Goal: Task Accomplishment & Management: Complete application form

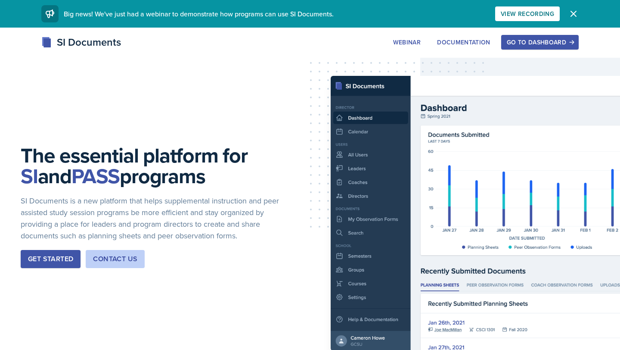
click at [243, 36] on button "Go to Dashboard" at bounding box center [541, 42] width 78 height 15
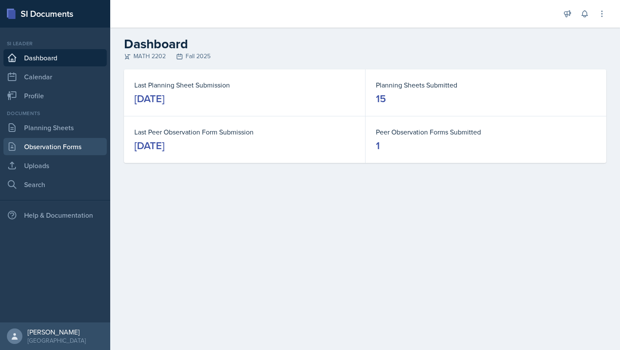
click at [55, 143] on link "Observation Forms" at bounding box center [54, 146] width 103 height 17
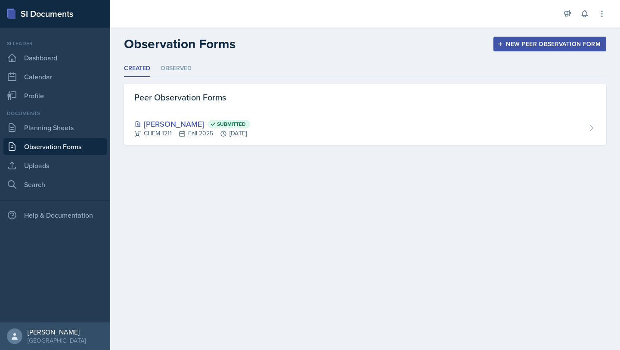
click at [243, 42] on div "New Peer Observation Form" at bounding box center [550, 44] width 102 height 7
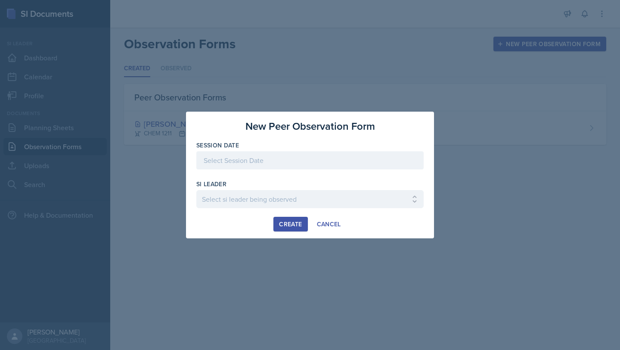
click at [243, 157] on div at bounding box center [309, 160] width 227 height 18
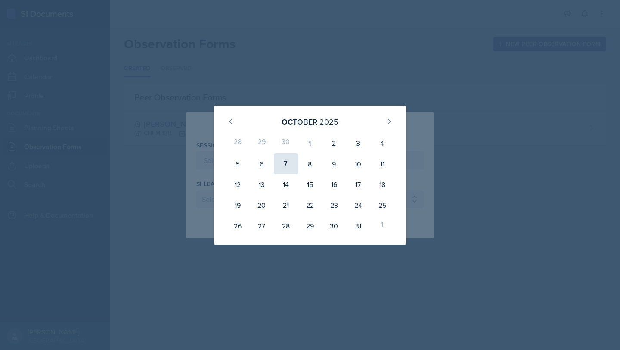
click at [243, 162] on div "7" at bounding box center [286, 163] width 24 height 21
type input "[DATE]"
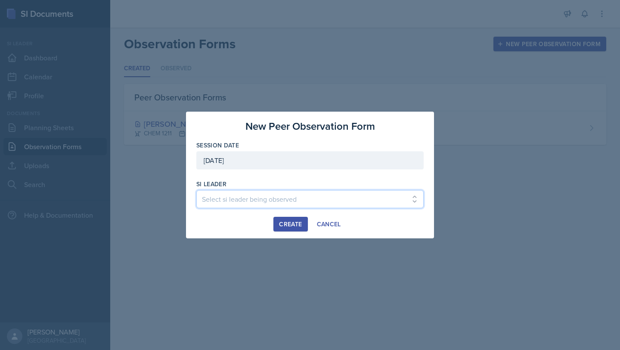
click at [243, 196] on select "Select si leader being observed Rayann Afani / PSYC 2500 / The Phantoms of The …" at bounding box center [309, 199] width 227 height 18
select select "7aa3d2ca-d0ca-4cce-b147-be458ab6c309"
click at [196, 190] on select "Select si leader being observed Rayann Afani / PSYC 2500 / The Phantoms of The …" at bounding box center [309, 199] width 227 height 18
click at [243, 226] on div "Create" at bounding box center [290, 224] width 23 height 7
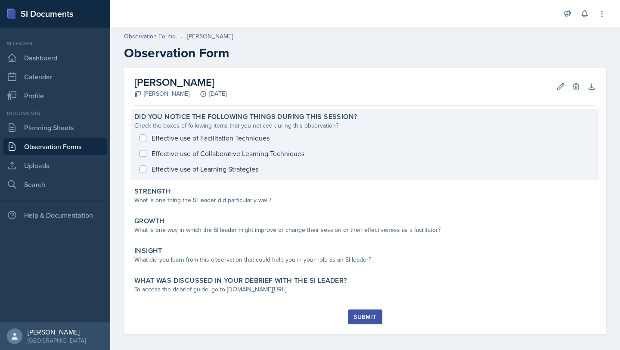
click at [143, 139] on div "Effective use of Facilitation Techniques Effective use of Collaborative Learnin…" at bounding box center [365, 153] width 462 height 47
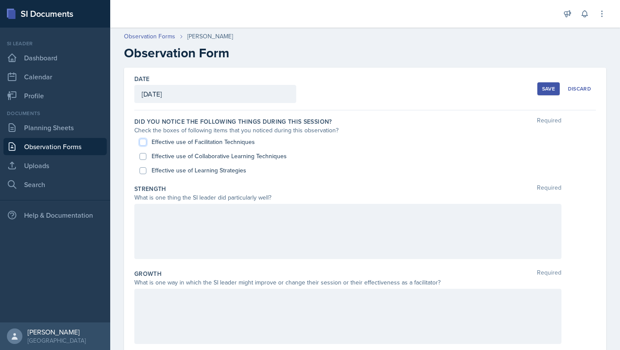
click at [141, 139] on input "Effective use of Facilitation Techniques" at bounding box center [143, 142] width 7 height 7
checkbox input "true"
click at [142, 157] on input "Effective use of Collaborative Learning Techniques" at bounding box center [143, 156] width 7 height 7
checkbox input "true"
click at [142, 169] on input "Effective use of Learning Strategies" at bounding box center [143, 170] width 7 height 7
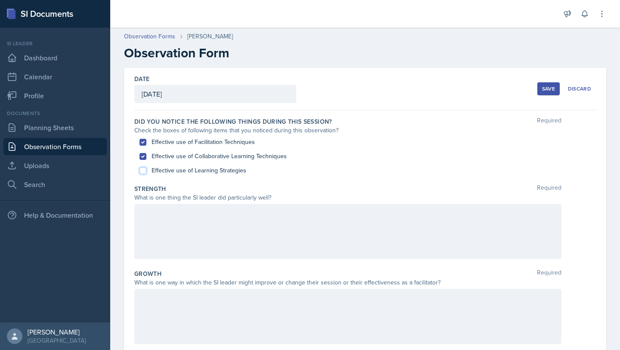
checkbox input "true"
click at [181, 219] on div at bounding box center [347, 231] width 427 height 55
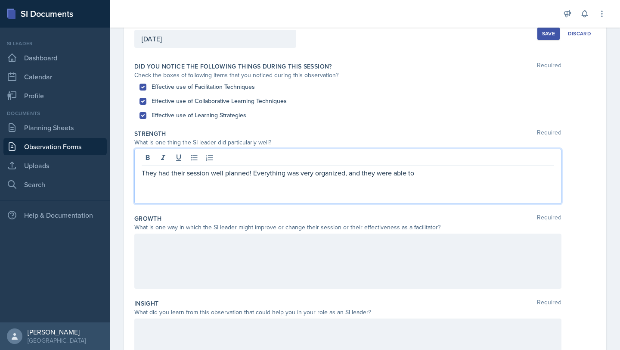
scroll to position [56, 0]
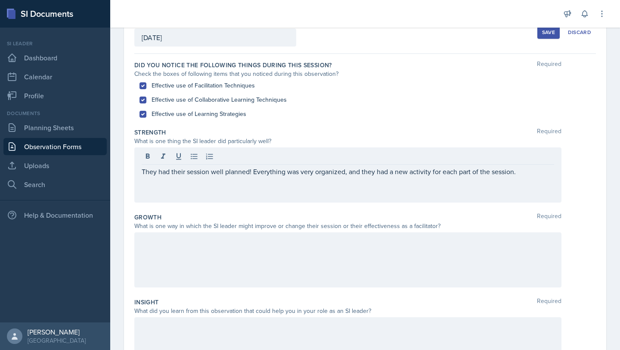
click at [243, 263] on div at bounding box center [347, 259] width 427 height 55
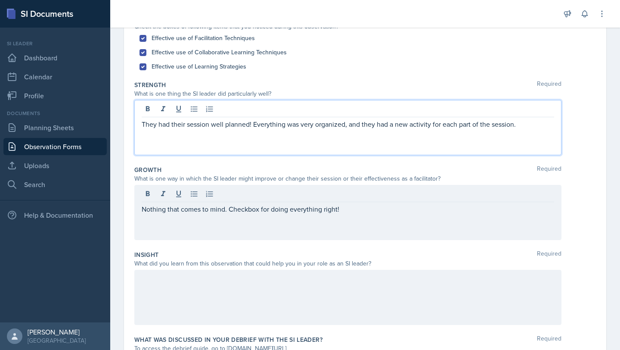
scroll to position [119, 0]
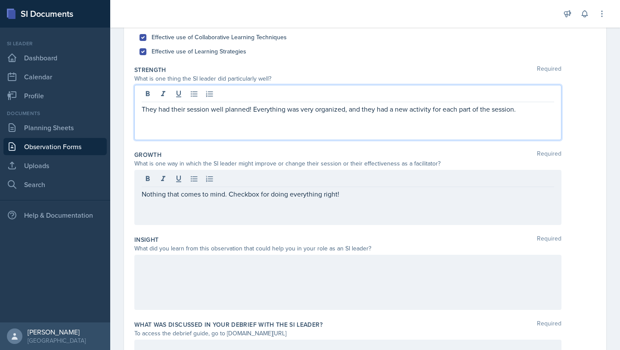
click at [243, 106] on p "They had their session well planned! Everything was very organized, and they ha…" at bounding box center [348, 109] width 413 height 10
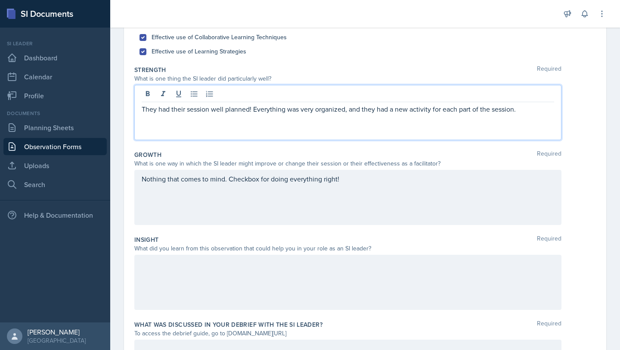
click at [243, 107] on p "They had their session well planned! Everything was very organized, and they ha…" at bounding box center [348, 109] width 413 height 10
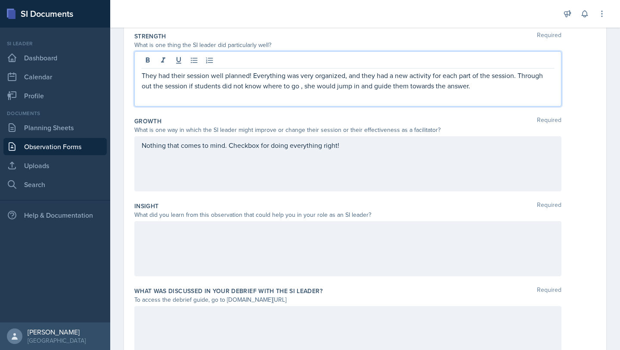
click at [243, 259] on div at bounding box center [347, 248] width 427 height 55
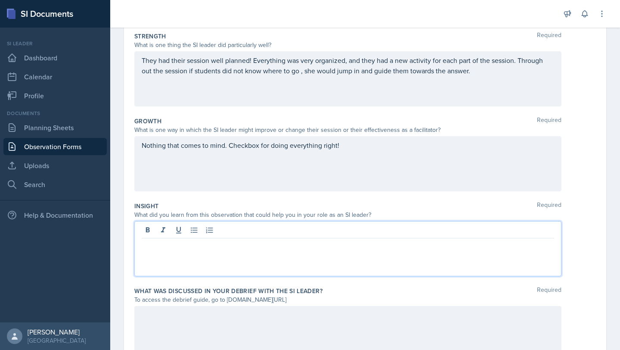
scroll to position [168, 0]
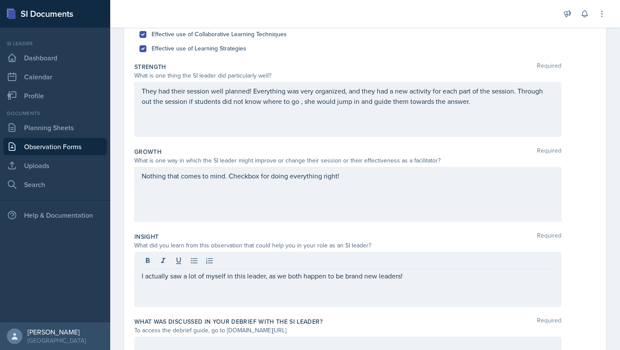
click at [243, 190] on div "Nothing that comes to mind. Checkbox for doing everything right!" at bounding box center [347, 194] width 427 height 55
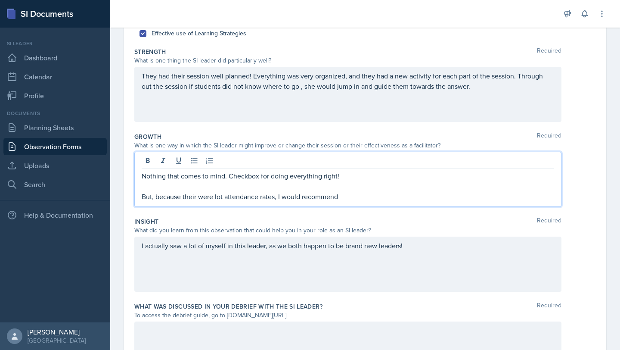
click at [243, 199] on p "But, because their were lot attendance rates, I would recommend" at bounding box center [348, 196] width 413 height 10
click at [243, 198] on p "But, because their were lot attendance rates, I would recommend" at bounding box center [348, 196] width 413 height 10
click at [243, 196] on p "But, because their were lot attendance rates, which I am also guilty of having,…" at bounding box center [348, 196] width 413 height 10
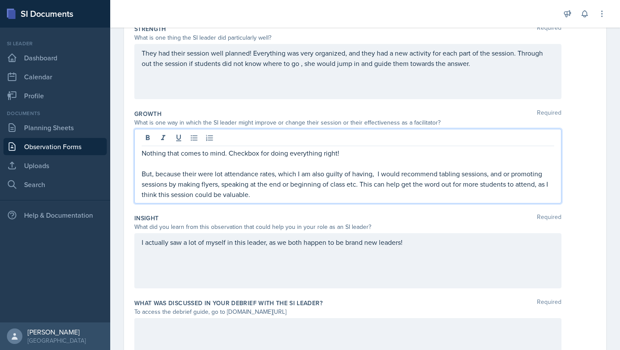
scroll to position [159, 0]
click at [170, 195] on p "But, because their were lot attendance rates, which I am also guilty of having,…" at bounding box center [348, 184] width 413 height 31
click at [168, 195] on p "But, because their were lot attendance rates, which I am also guilty of having,…" at bounding box center [348, 184] width 413 height 31
click at [198, 196] on p "But, because their were lot attendance rates, which I am also guilty of having,…" at bounding box center [348, 184] width 413 height 31
click at [243, 275] on div "I actually saw a lot of myself in this leader, as we both happen to be brand ne…" at bounding box center [347, 261] width 427 height 55
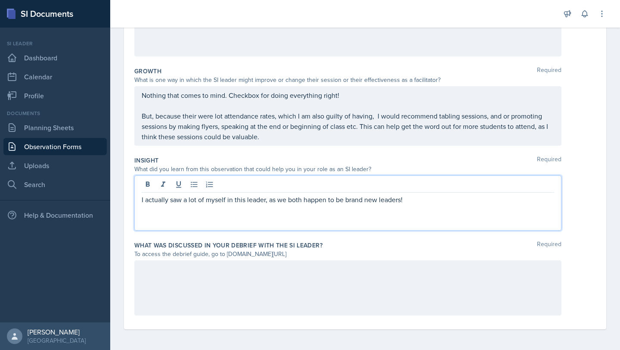
scroll to position [201, 0]
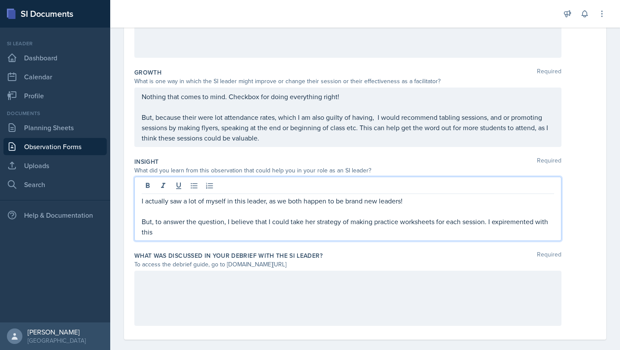
click at [243, 230] on p "But, to answer the question, I believe that I could take her strategy of making…" at bounding box center [348, 226] width 413 height 21
click at [243, 226] on p "But, to answer the question, I believe that I could take her strategy of making…" at bounding box center [348, 226] width 413 height 21
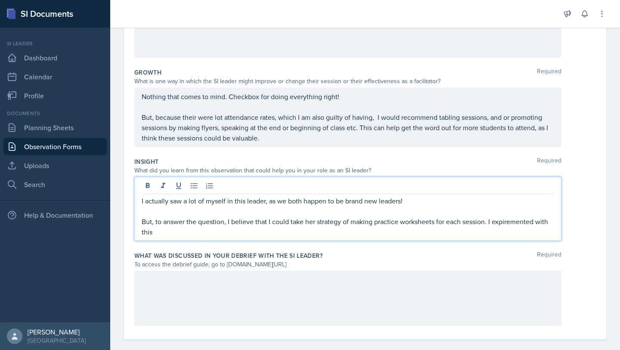
click at [243, 219] on p "But, to answer the question, I believe that I could take her strategy of making…" at bounding box center [348, 226] width 413 height 21
click at [243, 220] on p "But, to answer the question, I believe that I could take her strategy of making…" at bounding box center [348, 226] width 413 height 21
click at [243, 224] on p "But, to answer the question, I believe that I could take her strategy of making…" at bounding box center [348, 226] width 413 height 21
drag, startPoint x: 495, startPoint y: 222, endPoint x: 537, endPoint y: 223, distance: 42.2
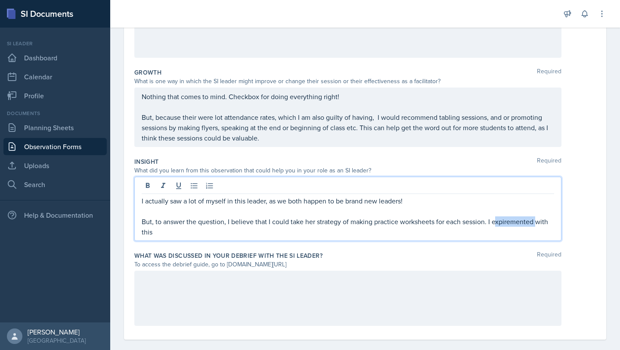
click at [243, 223] on p "But, to answer the question, I believe that I could take her strategy of making…" at bounding box center [348, 226] width 413 height 21
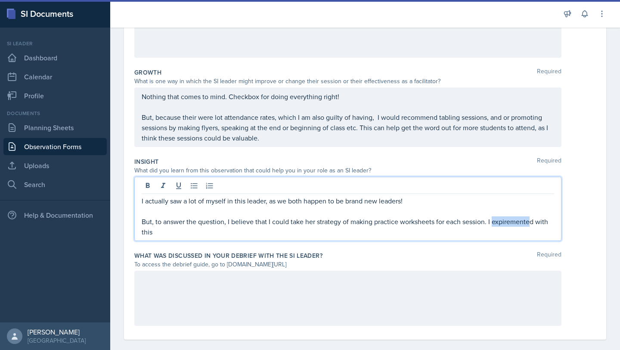
drag, startPoint x: 494, startPoint y: 223, endPoint x: 533, endPoint y: 221, distance: 38.4
click at [243, 221] on p "But, to answer the question, I believe that I could take her strategy of making…" at bounding box center [348, 226] width 413 height 21
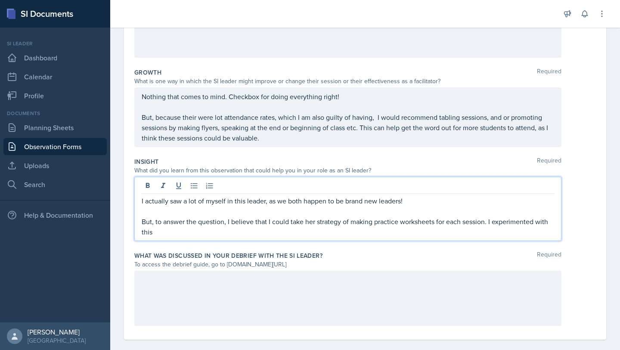
click at [212, 226] on p "But, to answer the question, I believe that I could take her strategy of making…" at bounding box center [348, 226] width 413 height 21
click at [199, 234] on p "But, to answer the question, I believe that I could take her strategy of making…" at bounding box center [348, 226] width 413 height 21
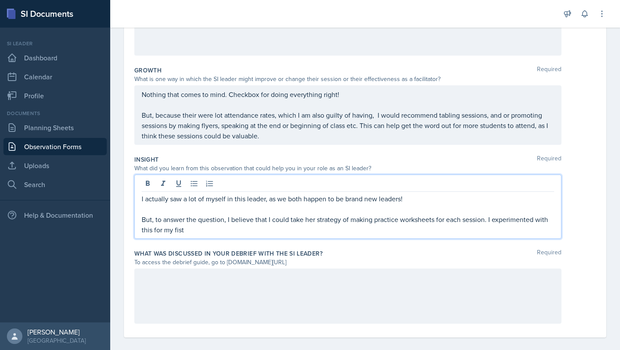
scroll to position [202, 0]
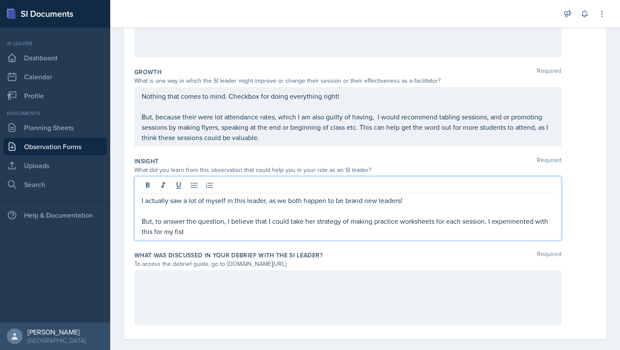
click at [153, 118] on p "But, because their were lot attendance rates, which I am also guilty of having,…" at bounding box center [348, 127] width 413 height 31
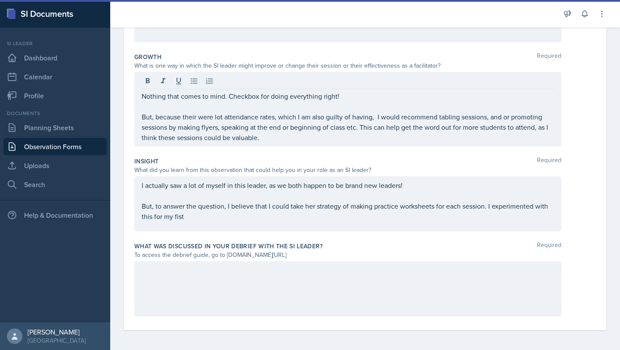
click at [229, 227] on div "I actually saw a lot of myself in this leader, as we both happen to be brand ne…" at bounding box center [347, 203] width 427 height 55
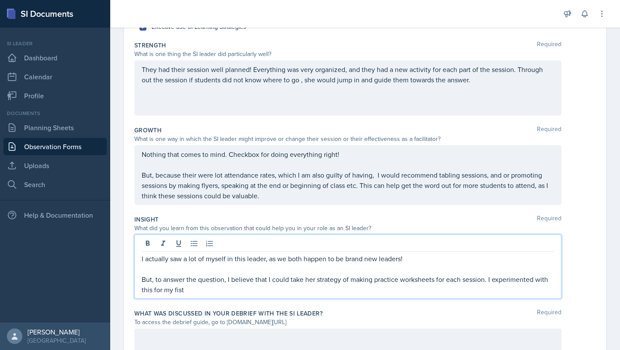
scroll to position [159, 0]
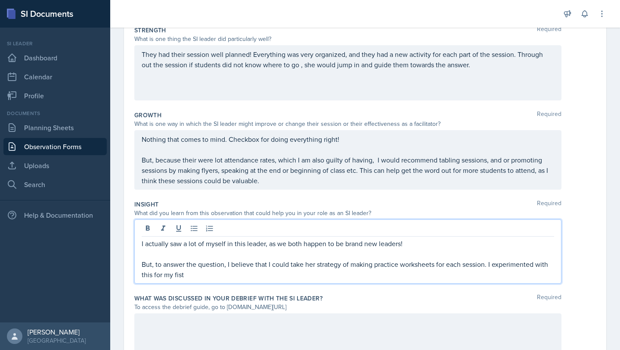
click at [243, 70] on p "They had their session well planned! Everything was very organized, and they ha…" at bounding box center [348, 59] width 413 height 21
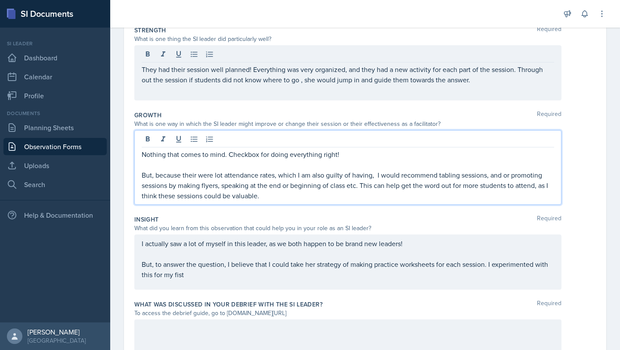
click at [243, 145] on div "Nothing that comes to mind. Checkbox for doing everything right! But, because t…" at bounding box center [347, 167] width 427 height 75
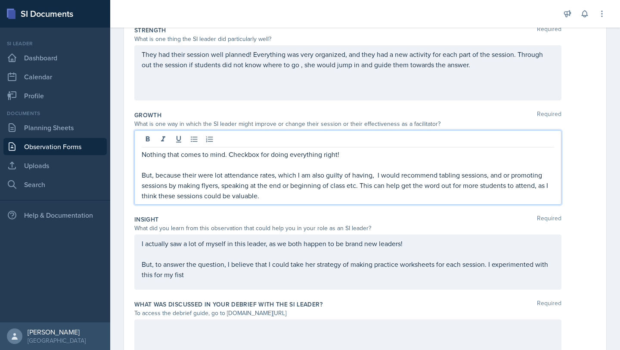
click at [243, 154] on p "Nothing that comes to mind. Checkbox for doing everything right!" at bounding box center [348, 154] width 413 height 10
click at [151, 177] on p "But, because their were lot attendance rates, which I am also guilty of having,…" at bounding box center [348, 185] width 413 height 31
click at [156, 178] on p "But, because their were lot attendance rates, which I am also guilty of having,…" at bounding box center [348, 185] width 413 height 31
click at [155, 177] on p "But, because their were lot attendance rates, which I am also guilty of having,…" at bounding box center [348, 185] width 413 height 31
click at [152, 176] on p "But, because their were lot attendance rates, which I am also guilty of having,…" at bounding box center [348, 185] width 413 height 31
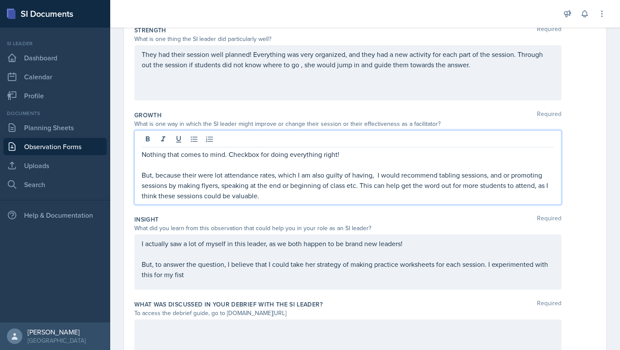
click at [153, 176] on p "But, because their were lot attendance rates, which I am also guilty of having,…" at bounding box center [348, 185] width 413 height 31
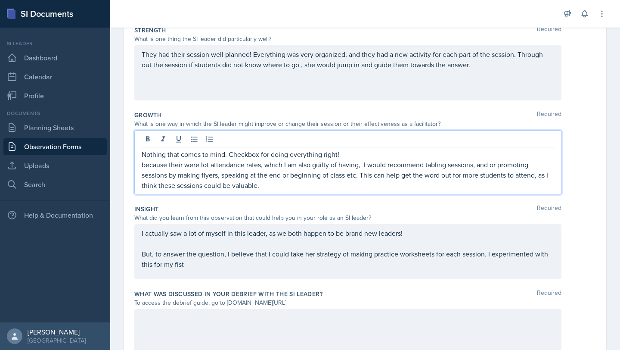
click at [146, 165] on p "because their were lot attendance rates, which I am also guilty of having, I wo…" at bounding box center [348, 174] width 413 height 31
click at [243, 161] on p "Because their were lot attendance rates, which I am also guilty of having, I wo…" at bounding box center [348, 174] width 413 height 31
click at [243, 156] on p "Nothing that comes to mind. Checkbox for doing everything right!" at bounding box center [348, 154] width 413 height 10
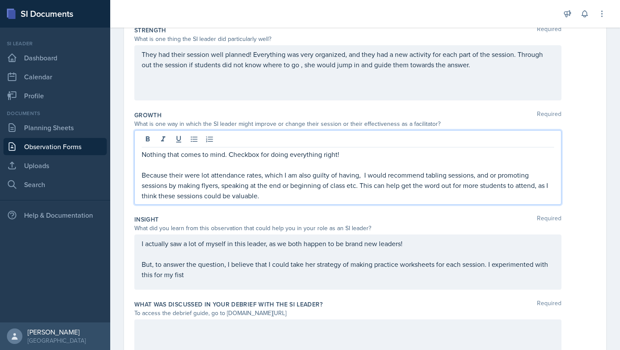
click at [145, 178] on p "Because their were lot attendance rates, which I am also guilty of having, I wo…" at bounding box center [348, 185] width 413 height 31
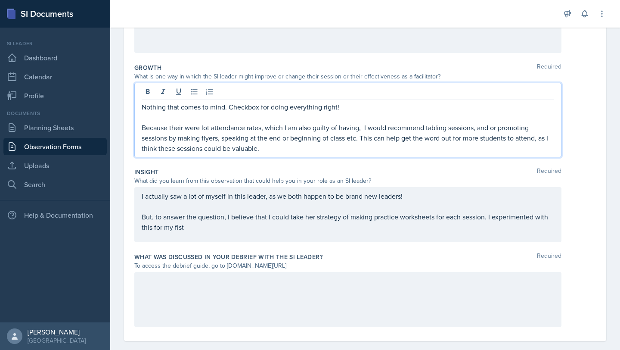
scroll to position [208, 0]
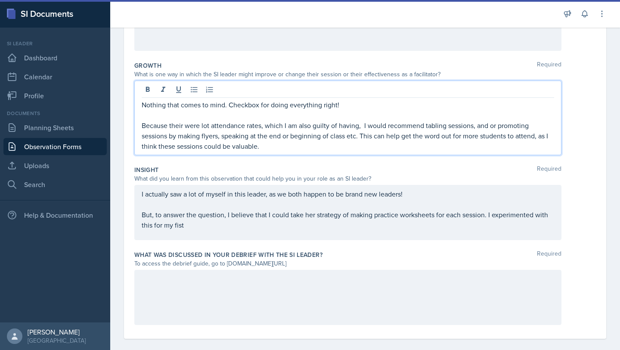
click at [209, 125] on p "Because their were lot attendance rates, which I am also guilty of having, I wo…" at bounding box center [348, 135] width 413 height 31
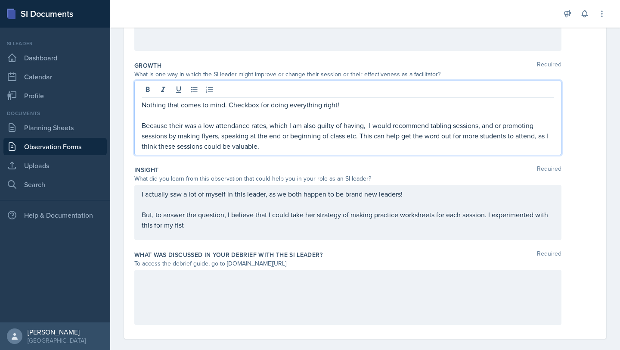
click at [243, 128] on p "Because their was a low attendance rates, which I am also guilty of having, I w…" at bounding box center [348, 135] width 413 height 31
click at [243, 126] on p "Because their was a low attendance rates, which I am also guilty of having, I w…" at bounding box center [348, 135] width 413 height 31
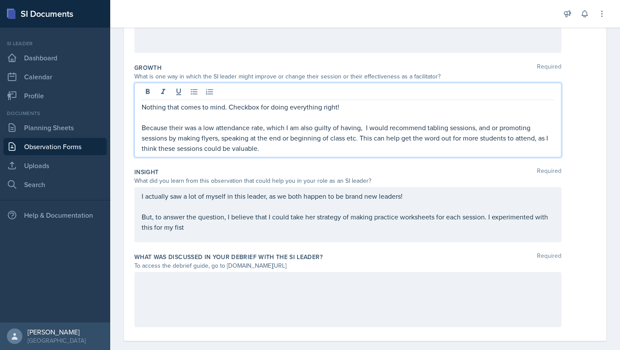
scroll to position [218, 0]
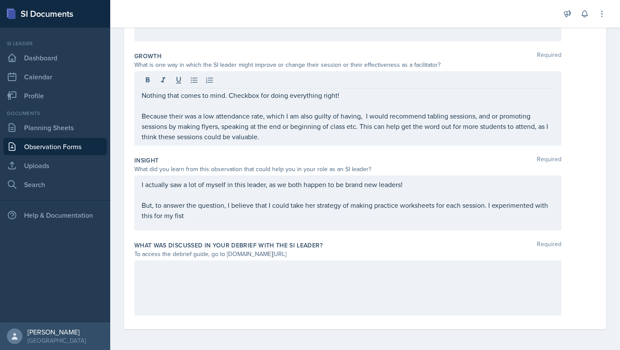
click at [243, 224] on div "I actually saw a lot of myself in this leader, as we both happen to be brand ne…" at bounding box center [347, 202] width 427 height 55
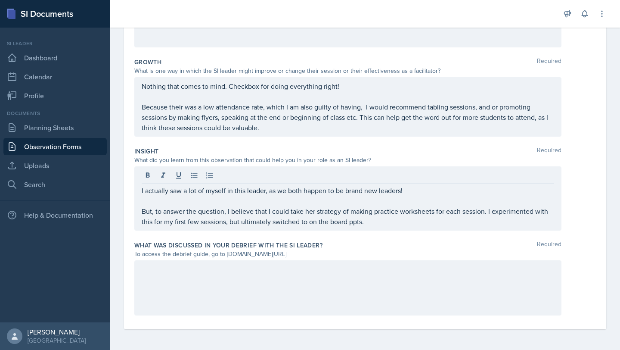
click at [243, 257] on div "To access the debrief guide, go to [DOMAIN_NAME][URL]" at bounding box center [347, 253] width 427 height 9
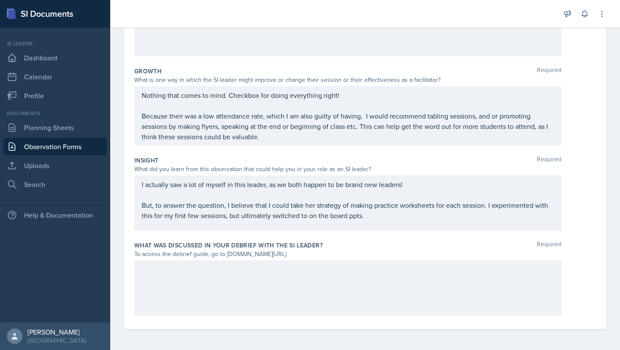
drag, startPoint x: 226, startPoint y: 254, endPoint x: 320, endPoint y: 252, distance: 94.4
click at [243, 252] on div "To access the debrief guide, go to [DOMAIN_NAME][URL]" at bounding box center [347, 253] width 427 height 9
copy div "www.tinyurl.com/obsvdebriefguide"
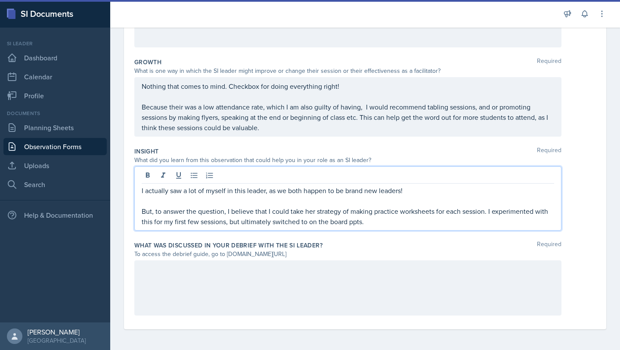
click at [243, 220] on p "But, to answer the question, I believe that I could take her strategy of making…" at bounding box center [348, 216] width 413 height 21
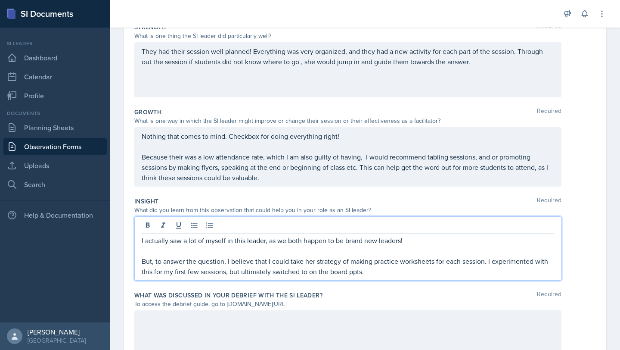
scroll to position [212, 0]
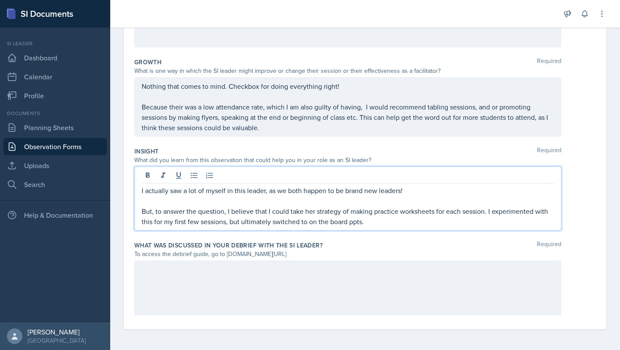
click at [236, 272] on div at bounding box center [347, 287] width 427 height 55
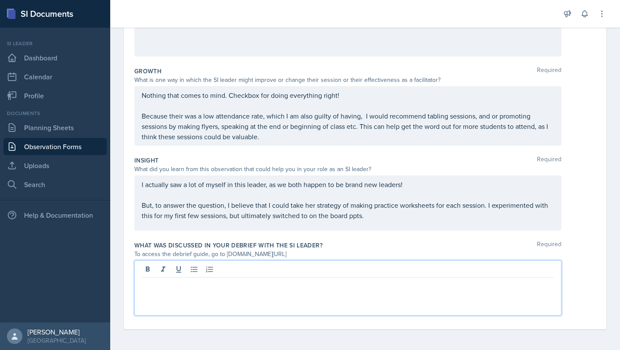
scroll to position [203, 0]
click at [243, 292] on p at bounding box center [348, 295] width 413 height 10
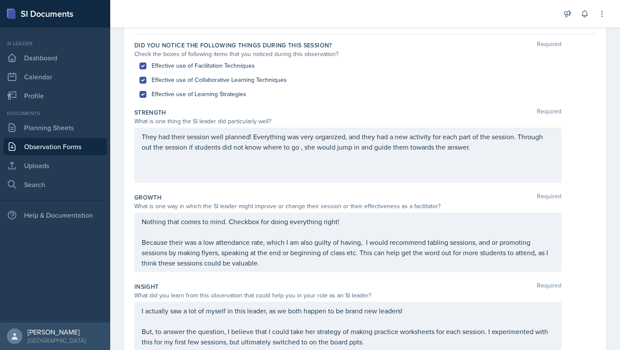
scroll to position [80, 0]
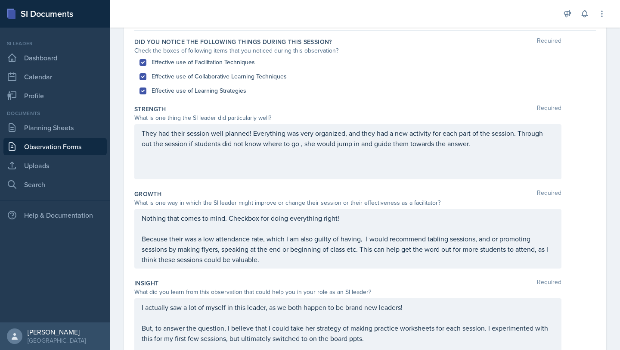
click at [243, 218] on p "Nothing that comes to mind. Checkbox for doing everything right!" at bounding box center [348, 218] width 413 height 10
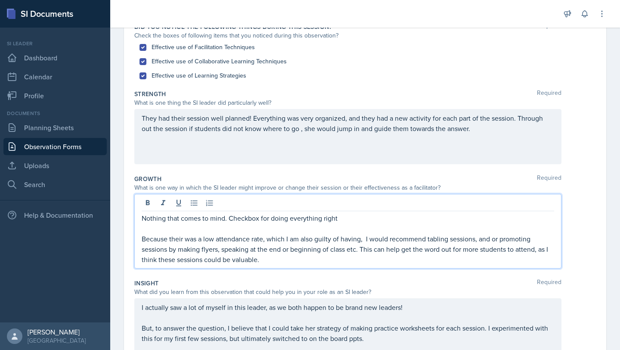
click at [243, 135] on div "They had their session well planned! Everything was very organized, and they ha…" at bounding box center [347, 136] width 427 height 55
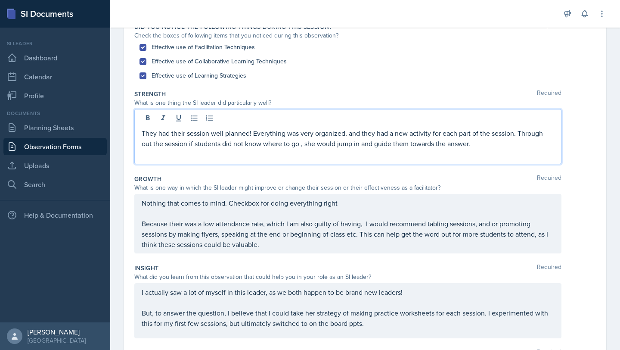
scroll to position [110, 0]
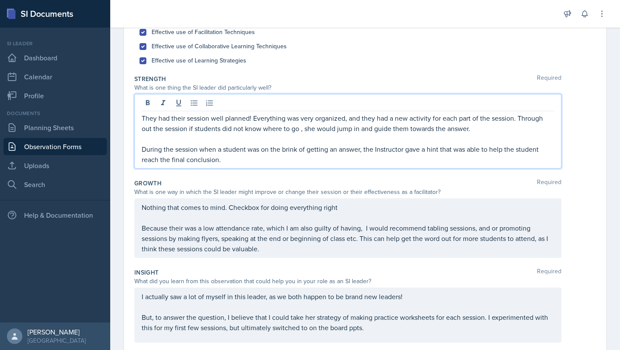
click at [243, 150] on p "During the session when a student was on the brink of getting an answer, the In…" at bounding box center [348, 154] width 413 height 21
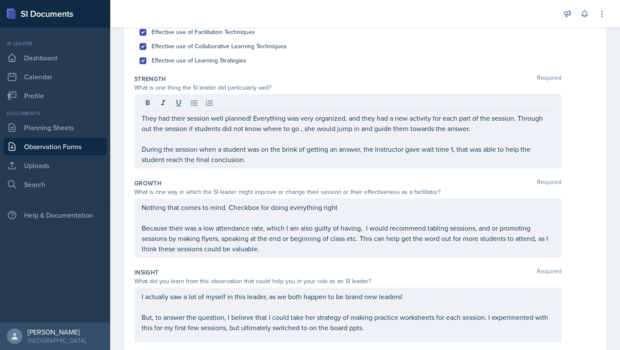
click at [243, 165] on div "They had their session well planned! Everything was very organized, and they ha…" at bounding box center [347, 131] width 427 height 75
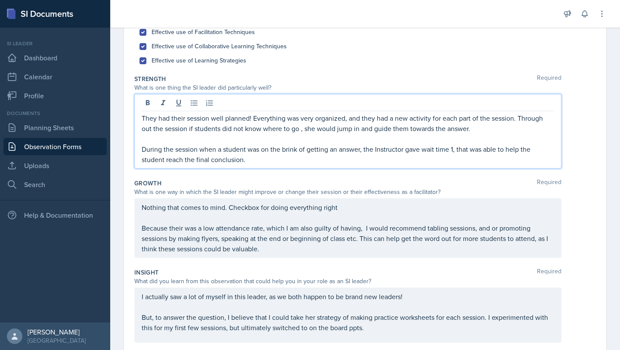
click at [243, 162] on p "During the session when a student was on the brink of getting an answer, the In…" at bounding box center [348, 154] width 413 height 21
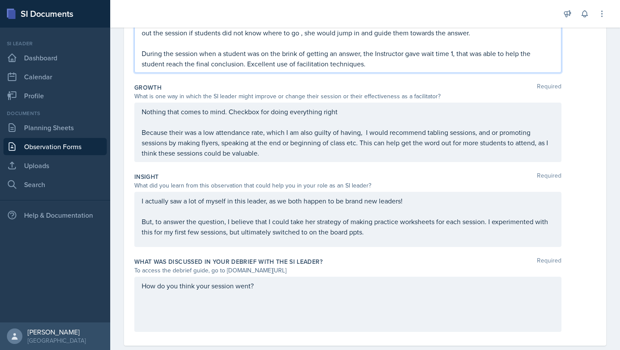
scroll to position [222, 0]
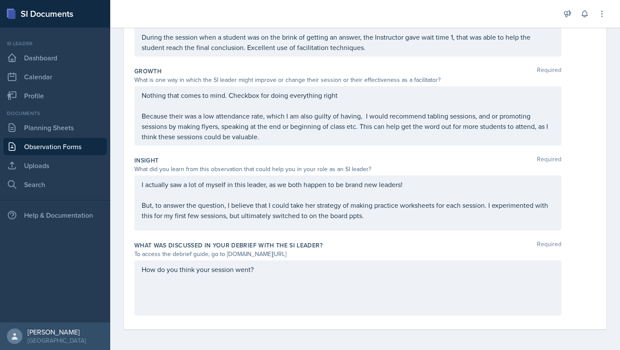
click at [243, 262] on div "How do you think your session went?" at bounding box center [347, 287] width 427 height 55
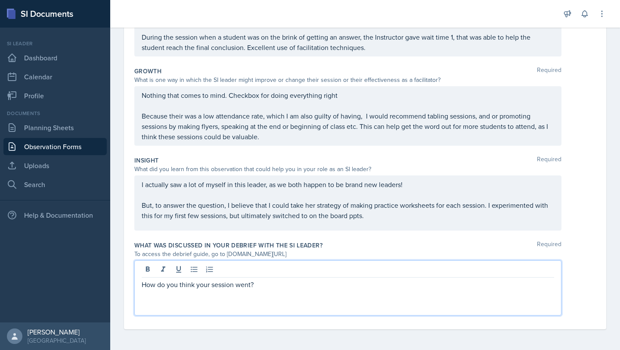
click at [243, 288] on p "How do you think your session went?" at bounding box center [348, 284] width 413 height 10
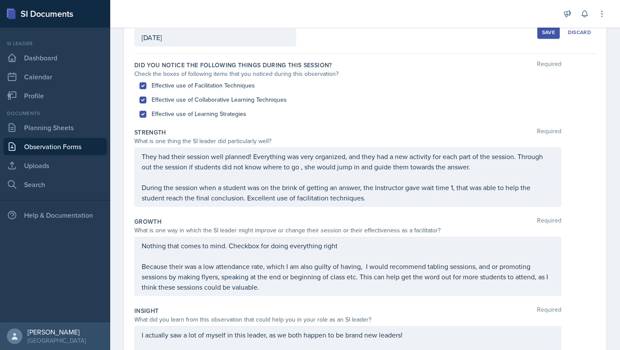
scroll to position [57, 0]
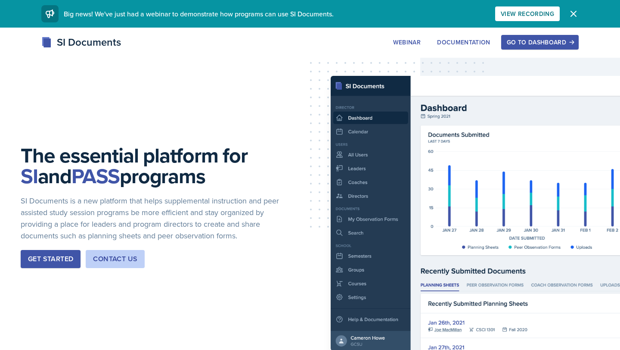
click at [243, 43] on div "Go to Dashboard" at bounding box center [540, 42] width 66 height 7
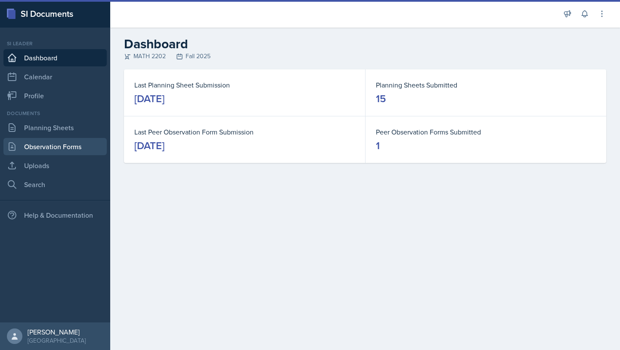
click at [58, 149] on link "Observation Forms" at bounding box center [54, 146] width 103 height 17
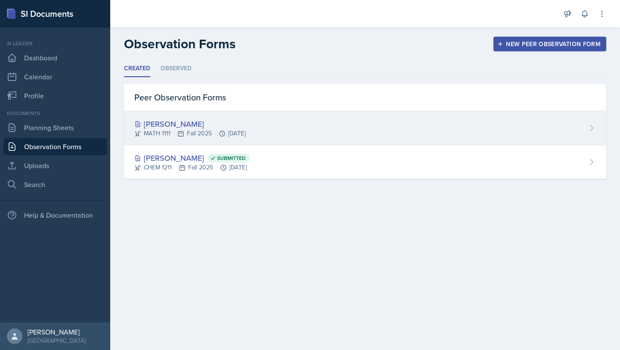
click at [212, 127] on div "[PERSON_NAME]" at bounding box center [189, 124] width 111 height 12
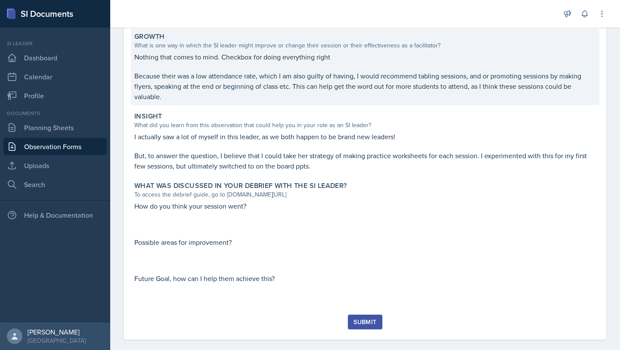
scroll to position [245, 0]
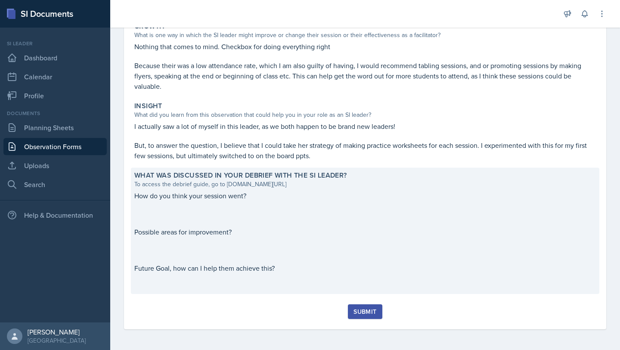
click at [243, 230] on p "Possible areas for improvement?" at bounding box center [365, 232] width 462 height 10
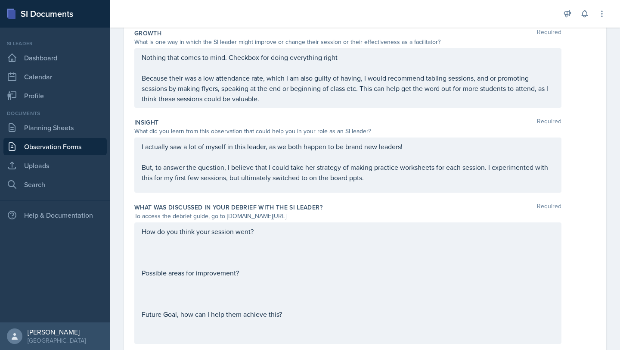
scroll to position [203, 0]
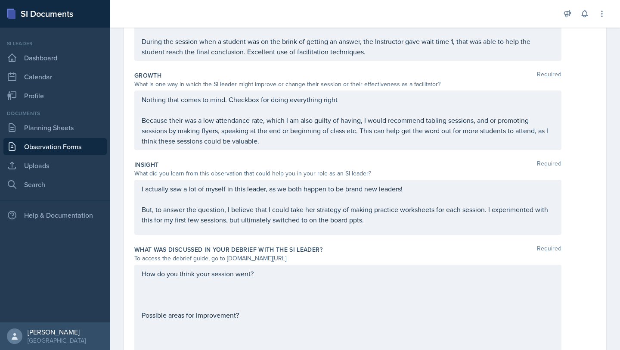
click at [243, 287] on div "How do you think your session went? Possible areas for improvement? Future Goal…" at bounding box center [348, 325] width 413 height 114
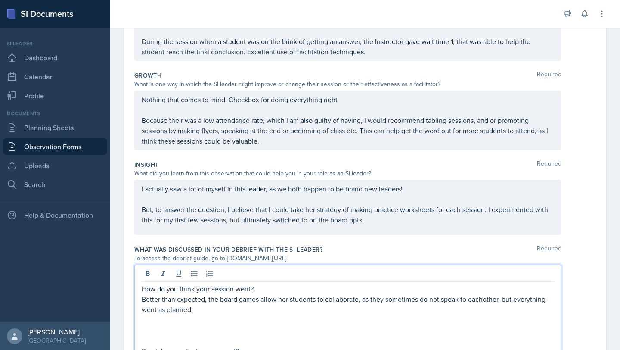
click at [243, 294] on p "Better than expected, the board games allow her students to collaborate, as the…" at bounding box center [348, 304] width 413 height 21
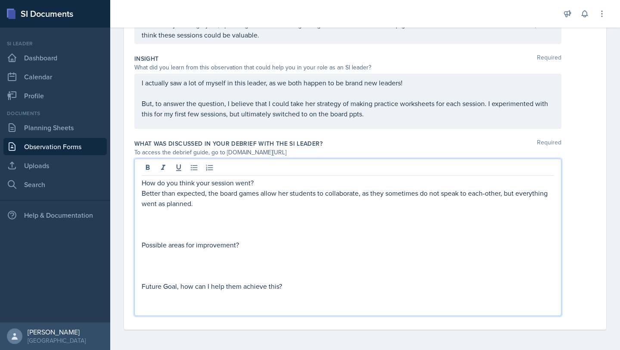
scroll to position [309, 0]
click at [243, 244] on p "Possible areas for improvement?" at bounding box center [348, 244] width 413 height 10
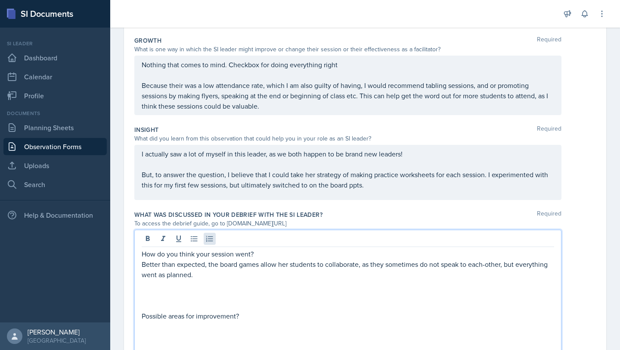
scroll to position [229, 0]
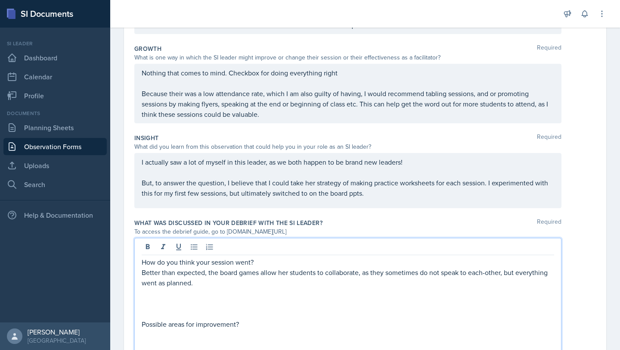
click at [243, 163] on p "I actually saw a lot of myself in this leader, as we both happen to be brand ne…" at bounding box center [348, 162] width 413 height 10
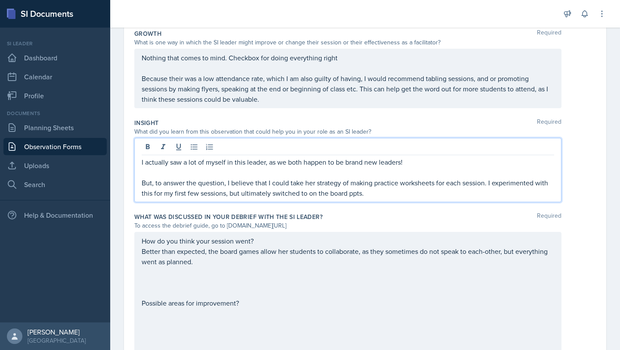
click at [243, 163] on p "I actually saw a lot of myself in this leader, as we both happen to be brand ne…" at bounding box center [348, 162] width 413 height 10
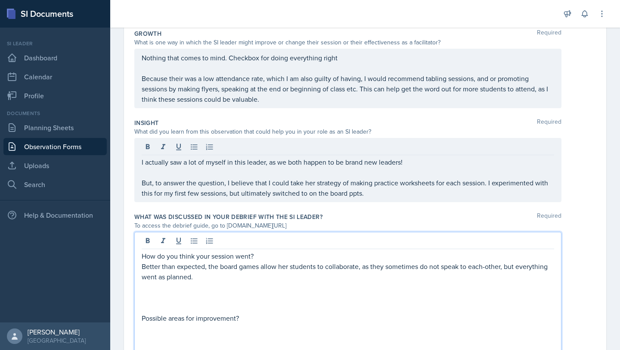
click at [243, 294] on div "How do you think your session went? Better than expected, the board games allow…" at bounding box center [348, 323] width 413 height 145
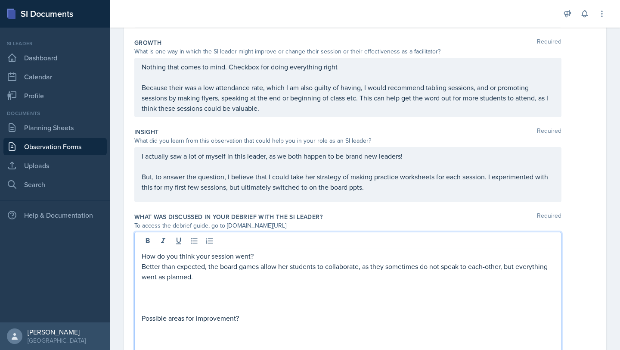
click at [243, 294] on p at bounding box center [348, 328] width 413 height 10
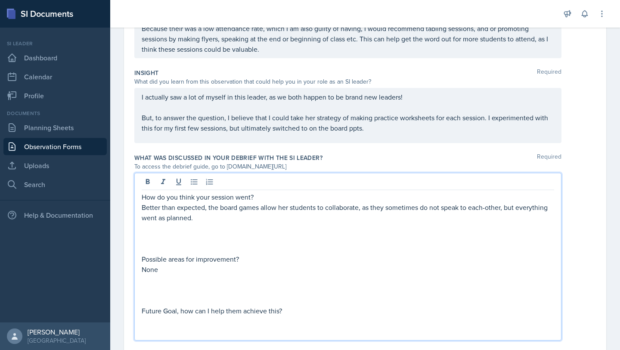
scroll to position [319, 0]
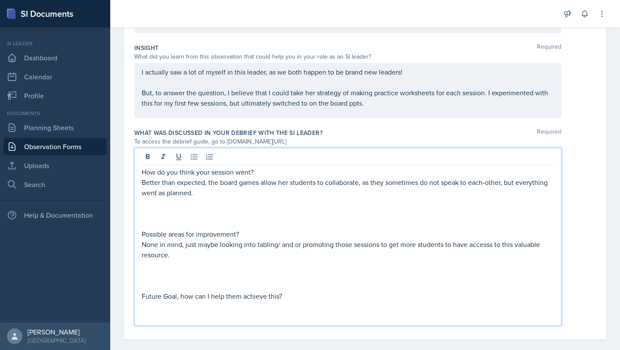
click at [243, 244] on p "None in mind, just maybe looking into tabling/ and or promoting those sessions …" at bounding box center [348, 249] width 413 height 21
click at [243, 249] on p "None in mind, just maybe looking into tabling/ and or promoting those sessions …" at bounding box center [348, 249] width 413 height 21
click at [243, 290] on p at bounding box center [348, 285] width 413 height 10
click at [243, 294] on p "Future Goal, how can I help them achieve this?" at bounding box center [348, 296] width 413 height 10
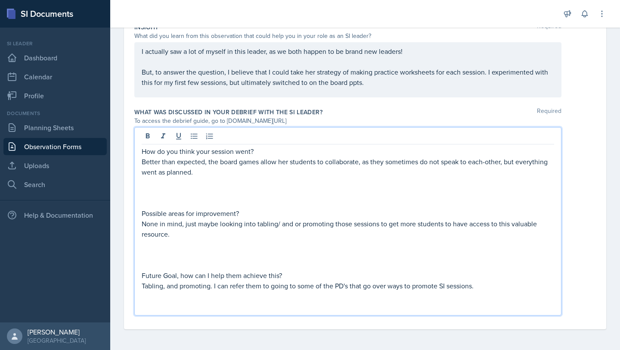
scroll to position [336, 0]
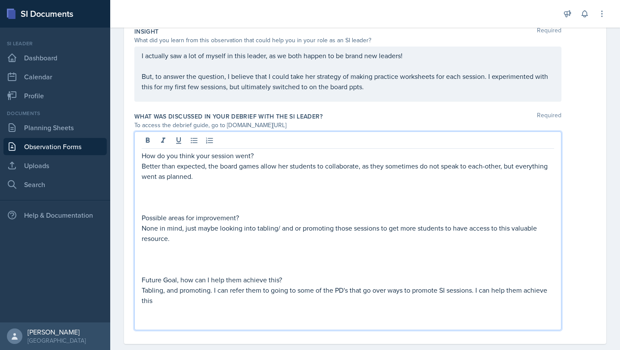
click at [239, 294] on p at bounding box center [348, 310] width 413 height 10
click at [231, 294] on p "Tabling, and promoting. I can refer them to going to some of the PD's that go o…" at bounding box center [348, 295] width 413 height 21
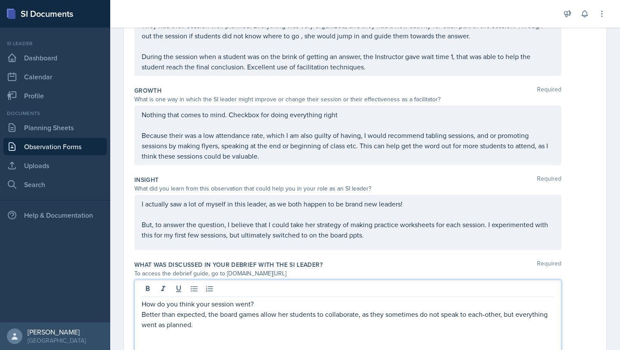
scroll to position [0, 0]
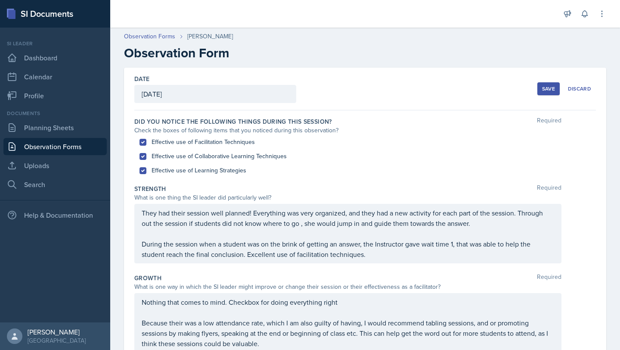
click at [243, 77] on div "Date [DATE] [DATE] 28 29 30 1 2 3 4 5 6 7 8 9 10 11 12 13 14 15 16 17 18 19 20 …" at bounding box center [365, 89] width 462 height 43
click at [243, 82] on div "Save Discard" at bounding box center [567, 89] width 59 height 20
click at [243, 90] on div "Save" at bounding box center [548, 88] width 13 height 7
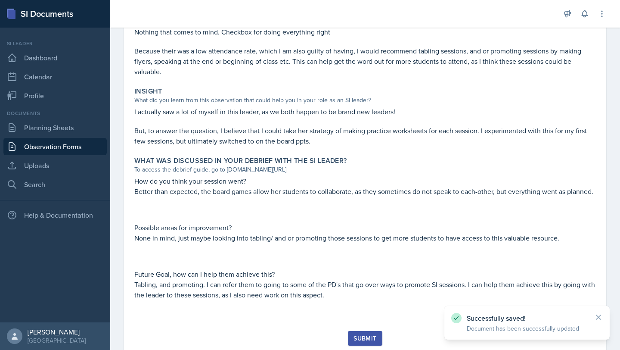
scroll to position [286, 0]
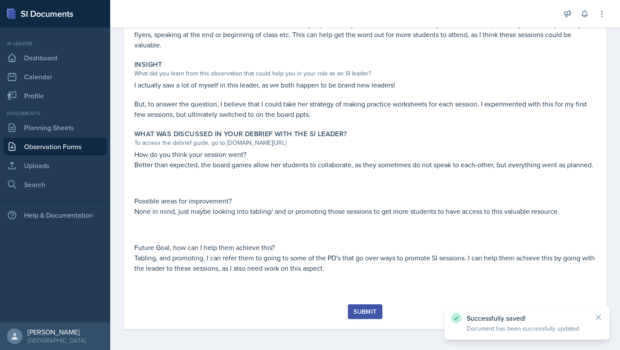
click at [243, 294] on div "Submit" at bounding box center [365, 311] width 23 height 7
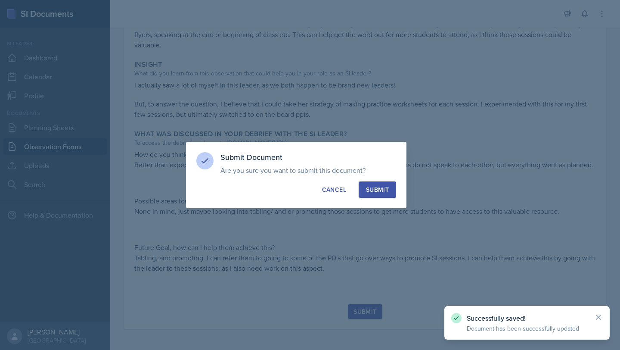
click at [243, 186] on div "Submit" at bounding box center [377, 189] width 23 height 9
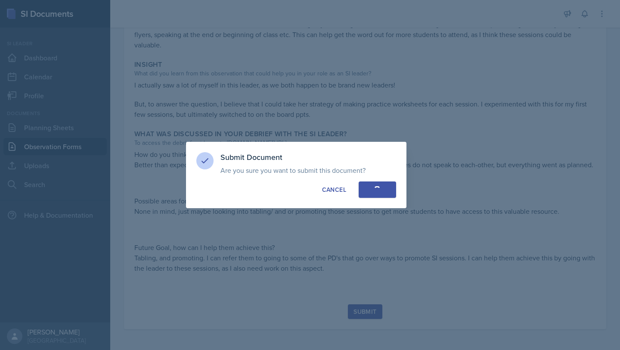
scroll to position [261, 0]
